Goal: Task Accomplishment & Management: Use online tool/utility

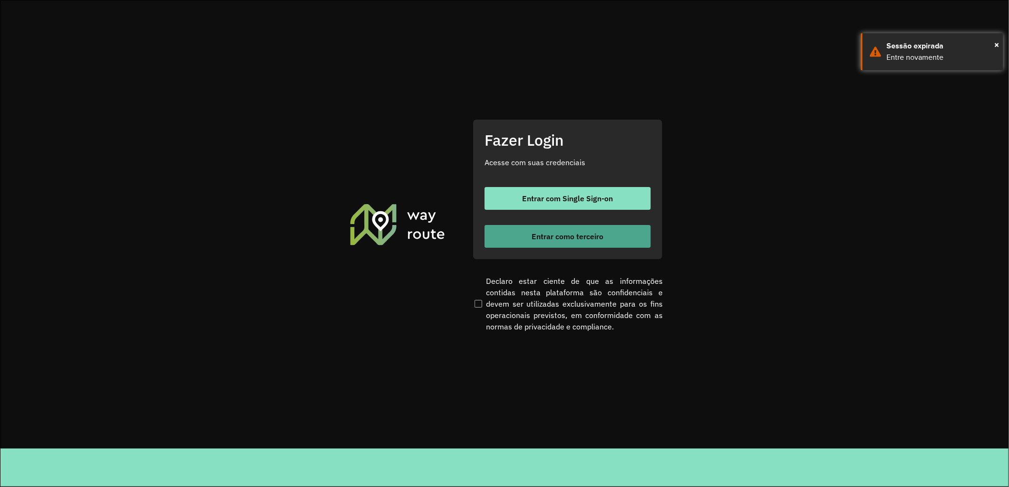
click at [556, 242] on button "Entrar como terceiro" at bounding box center [567, 236] width 166 height 23
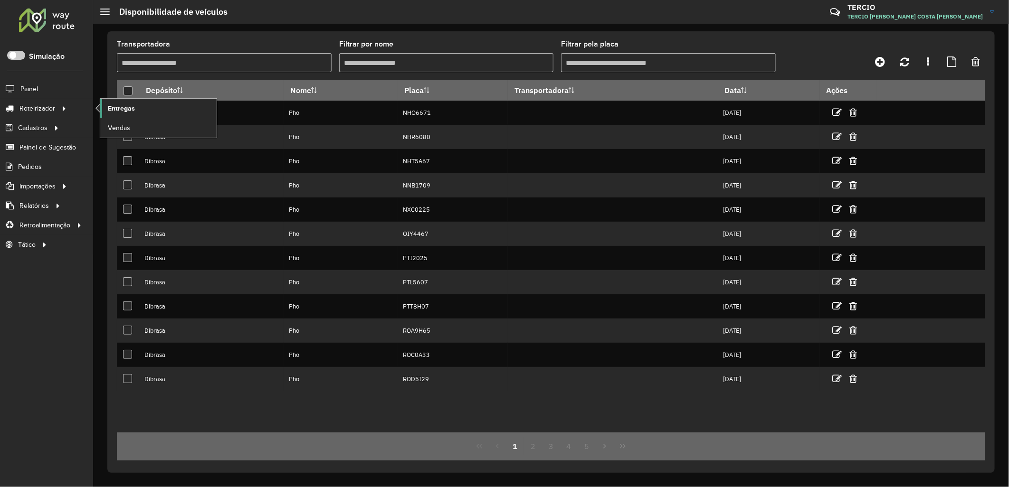
click at [122, 116] on link "Entregas" at bounding box center [158, 108] width 116 height 19
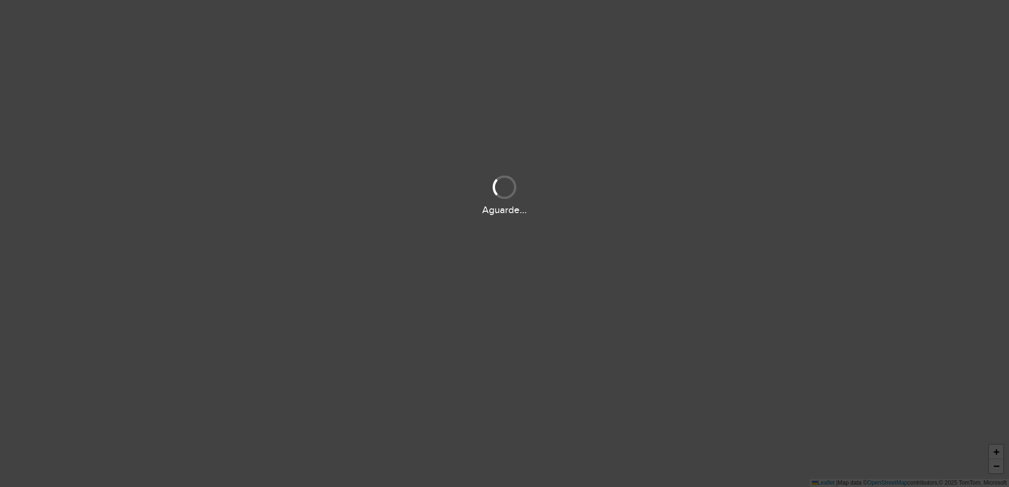
click at [453, 194] on div "Aguarde..." at bounding box center [504, 194] width 1009 height 45
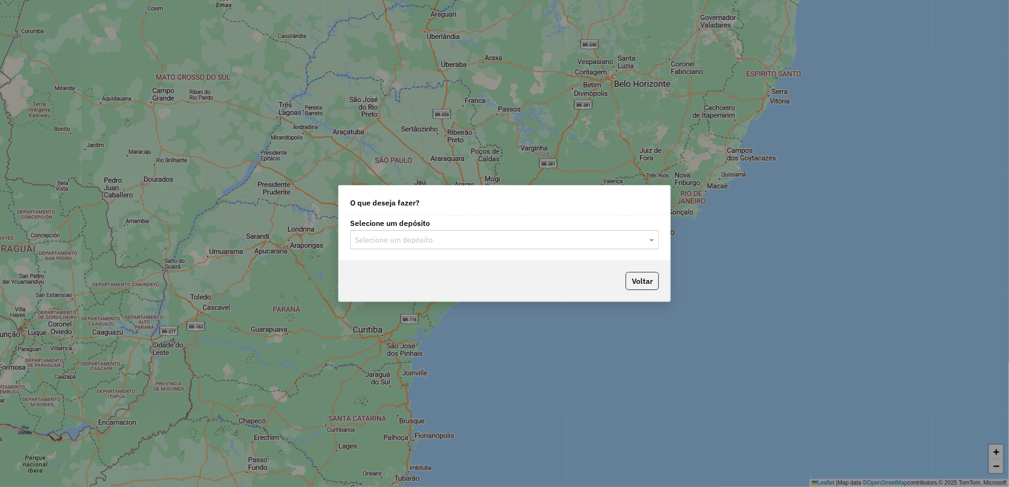
click at [451, 244] on input "text" at bounding box center [495, 240] width 280 height 11
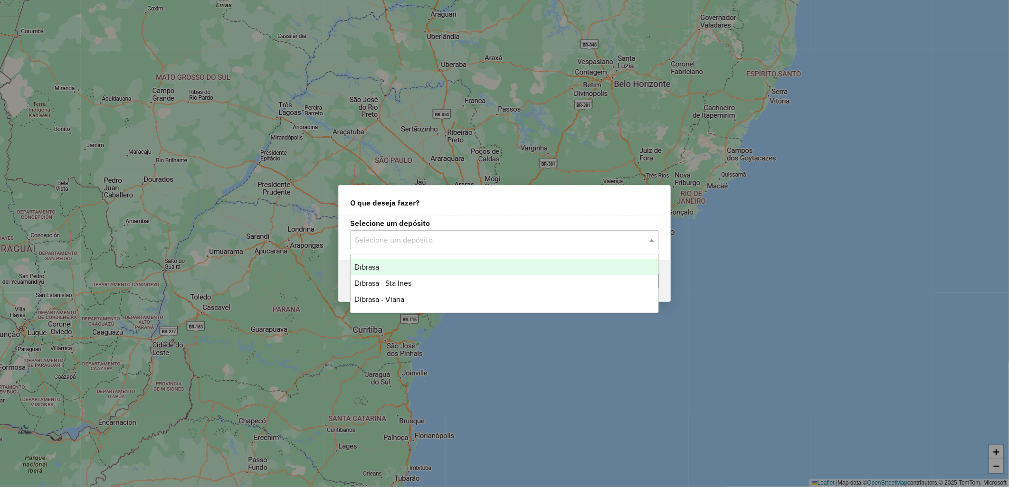
click at [463, 269] on div "Dibrasa" at bounding box center [504, 267] width 308 height 16
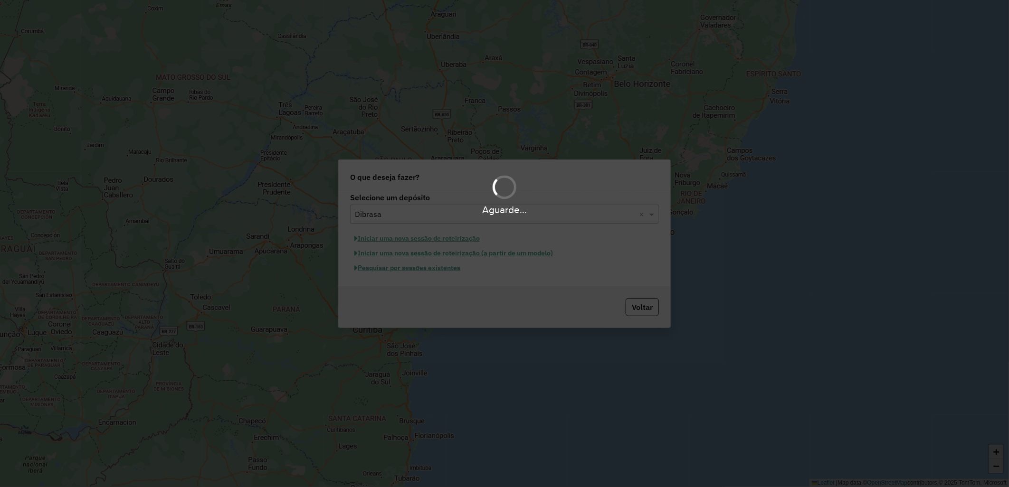
click at [457, 269] on hb-app "Aguarde... Pop-up bloqueado! Seu navegador bloqueou automáticamente a abertura …" at bounding box center [504, 243] width 1009 height 487
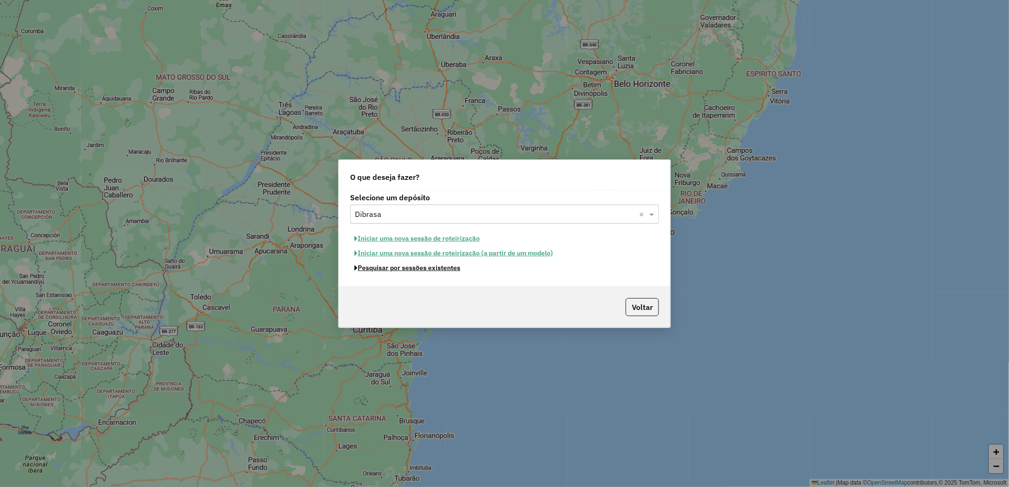
click at [457, 269] on button "Pesquisar por sessões existentes" at bounding box center [407, 268] width 114 height 15
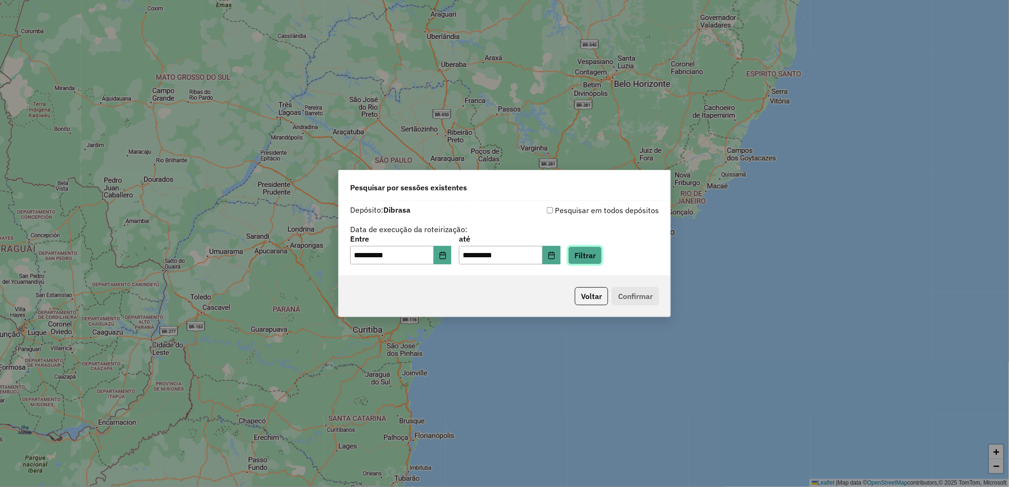
click at [596, 257] on button "Filtrar" at bounding box center [585, 255] width 34 height 18
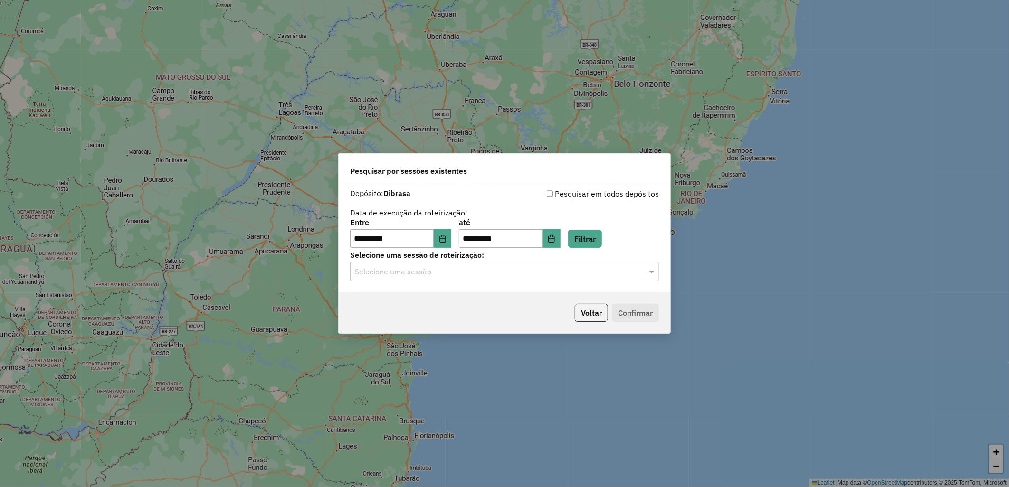
click at [457, 274] on input "text" at bounding box center [495, 271] width 280 height 11
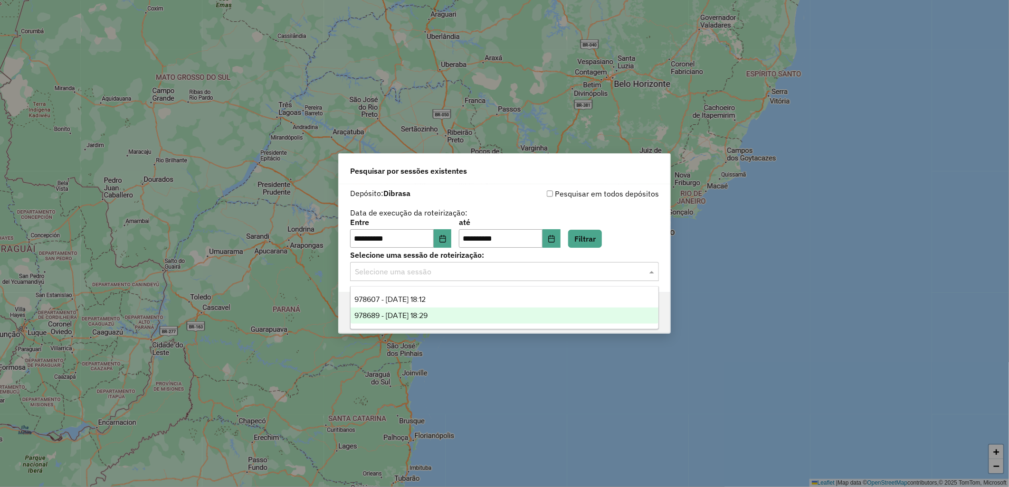
click at [497, 310] on div "978689 - 13/08/2025 18:29" at bounding box center [504, 316] width 308 height 16
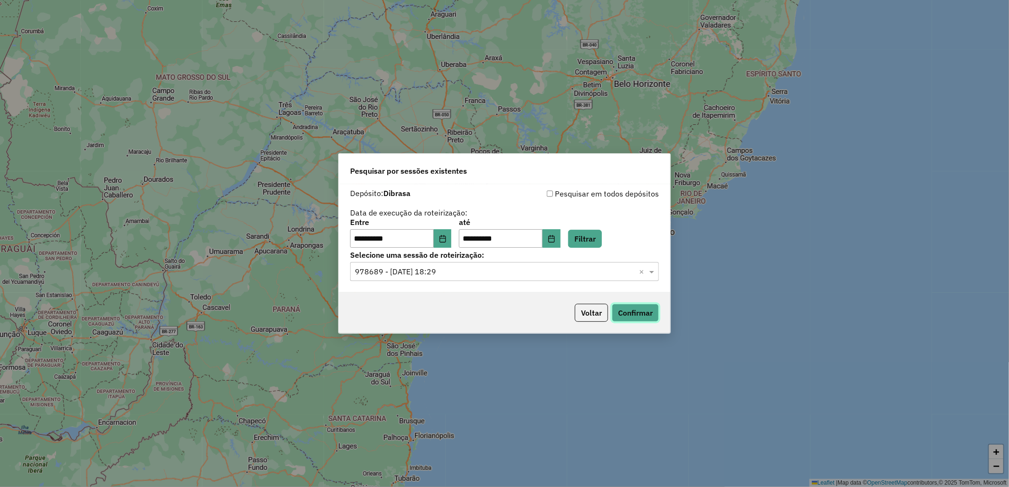
click at [636, 306] on button "Confirmar" at bounding box center [635, 313] width 47 height 18
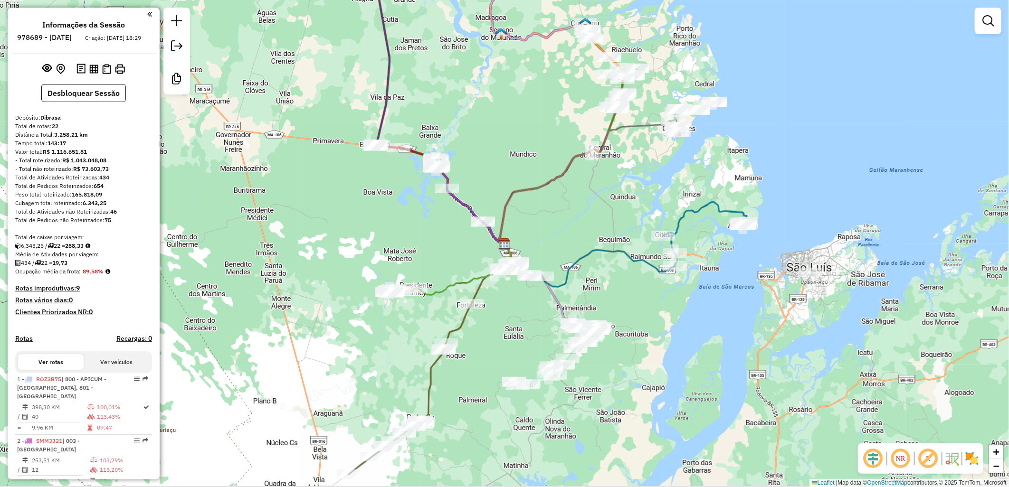
click at [357, 202] on div "Janela de atendimento Grade de atendimento Capacidade Transportadoras Veículos …" at bounding box center [504, 243] width 1009 height 487
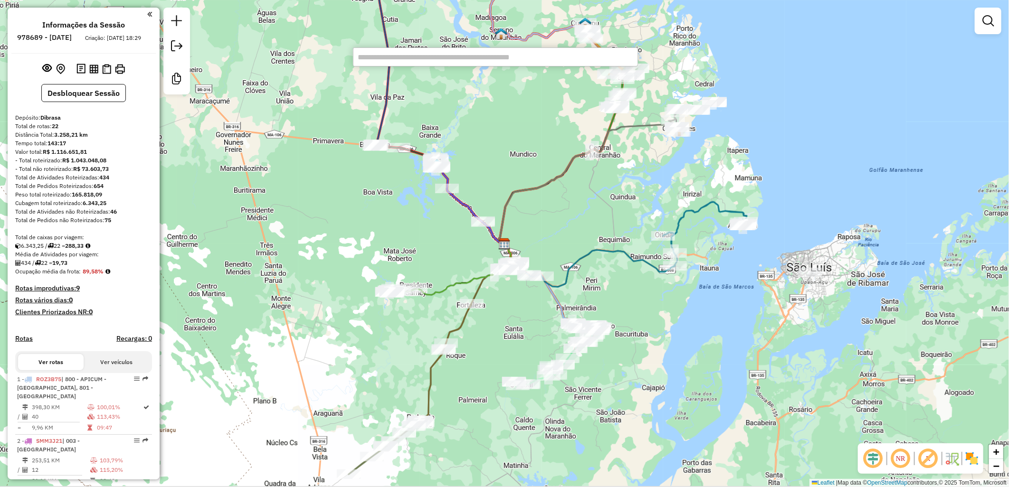
paste input "*****"
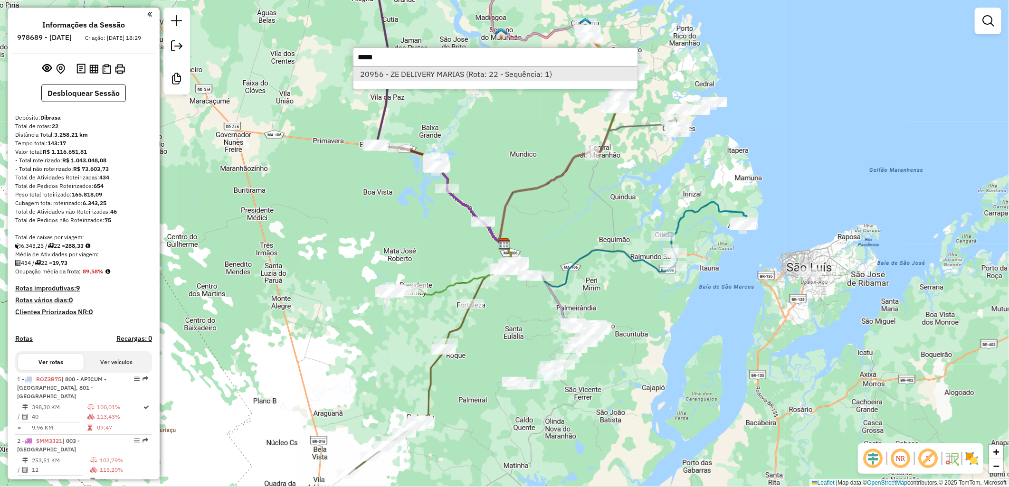
type input "*****"
click at [457, 77] on li "20956 - ZE DELIVERY MARIAS (Rota: 22 - Sequência: 1)" at bounding box center [495, 74] width 284 height 14
select select "**********"
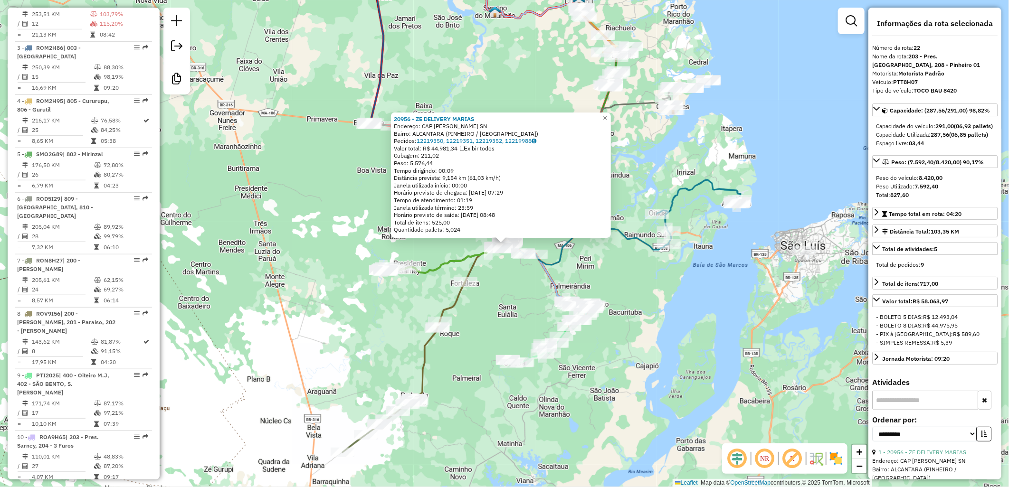
scroll to position [1237, 0]
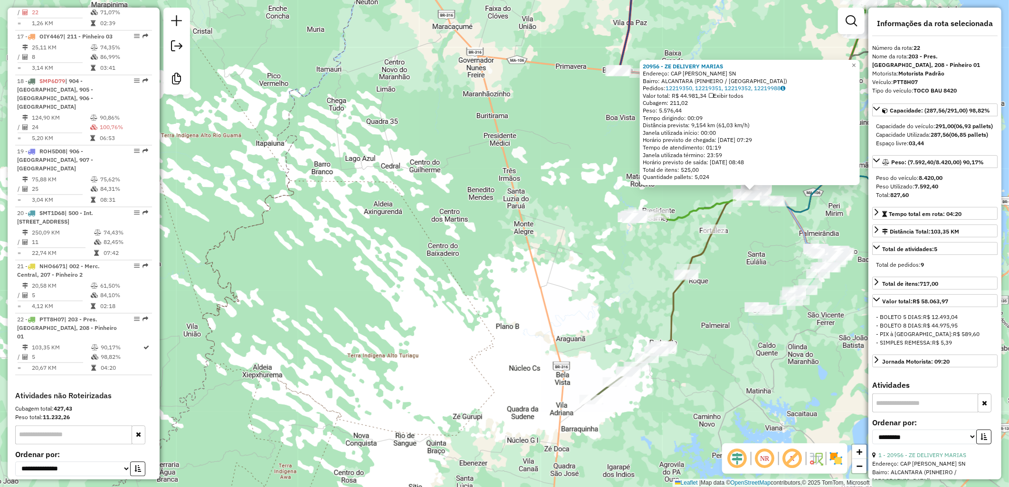
drag, startPoint x: 352, startPoint y: 269, endPoint x: 601, endPoint y: 216, distance: 254.4
click at [601, 216] on div "20956 - ZE DELIVERY MARIAS Endereço: CAP JOAO MOARES SN Bairro: ALCANTARA (PINH…" at bounding box center [504, 243] width 1009 height 487
